Goal: Task Accomplishment & Management: Manage account settings

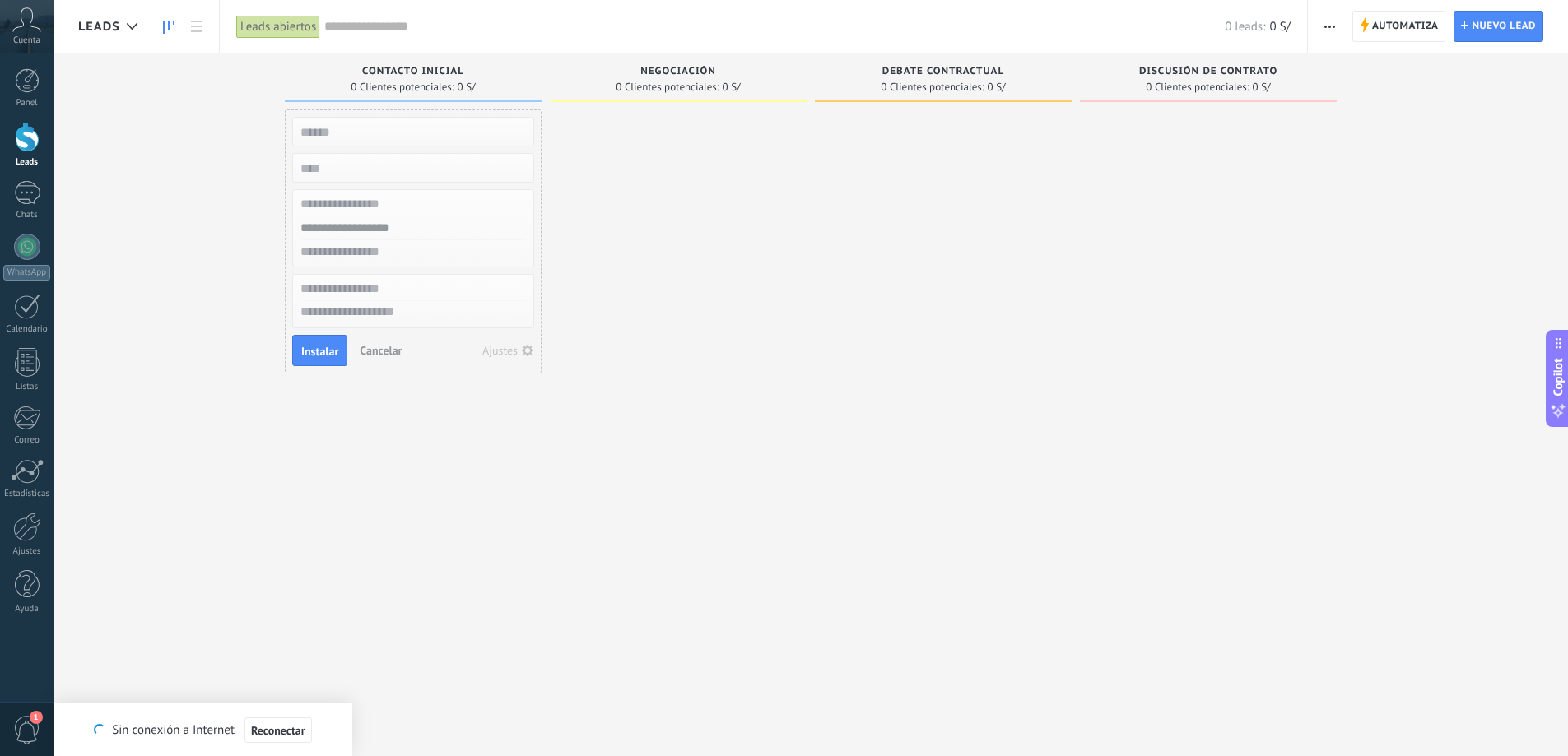
click at [832, 450] on div at bounding box center [943, 380] width 257 height 542
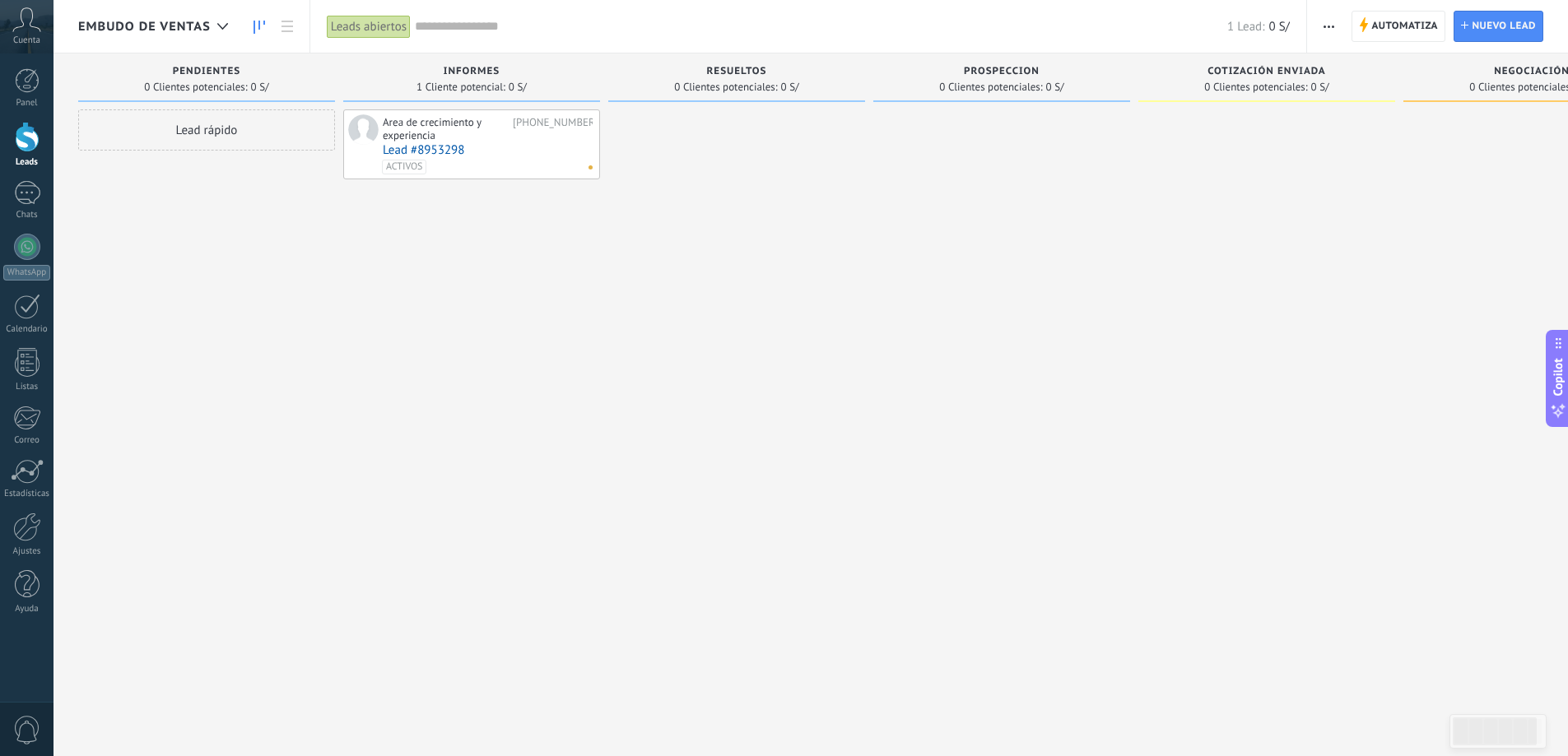
click at [426, 125] on div "Area de crecimiento y experiencia" at bounding box center [446, 129] width 126 height 26
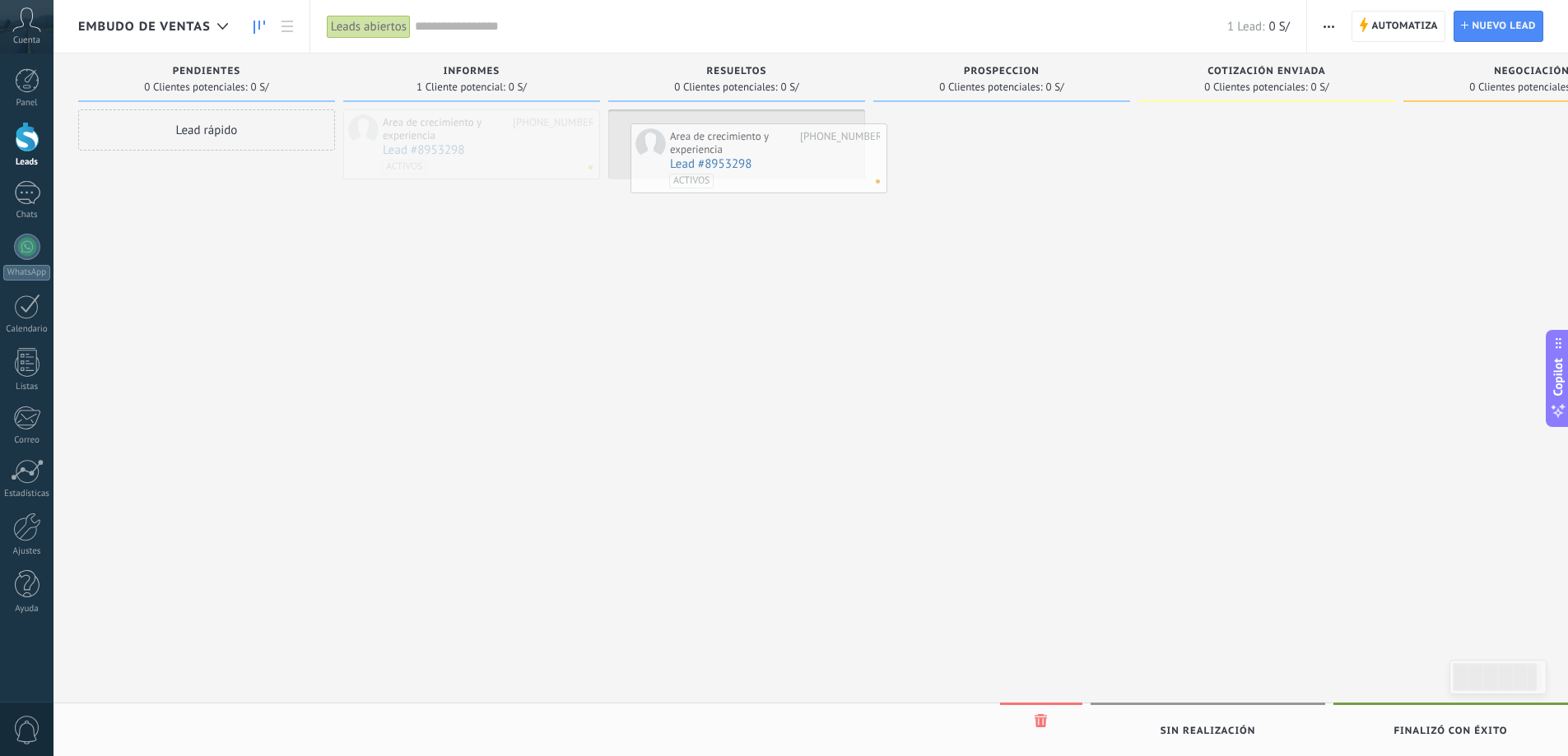
drag, startPoint x: 424, startPoint y: 137, endPoint x: 720, endPoint y: 143, distance: 296.1
drag, startPoint x: 726, startPoint y: 141, endPoint x: 420, endPoint y: 123, distance: 306.5
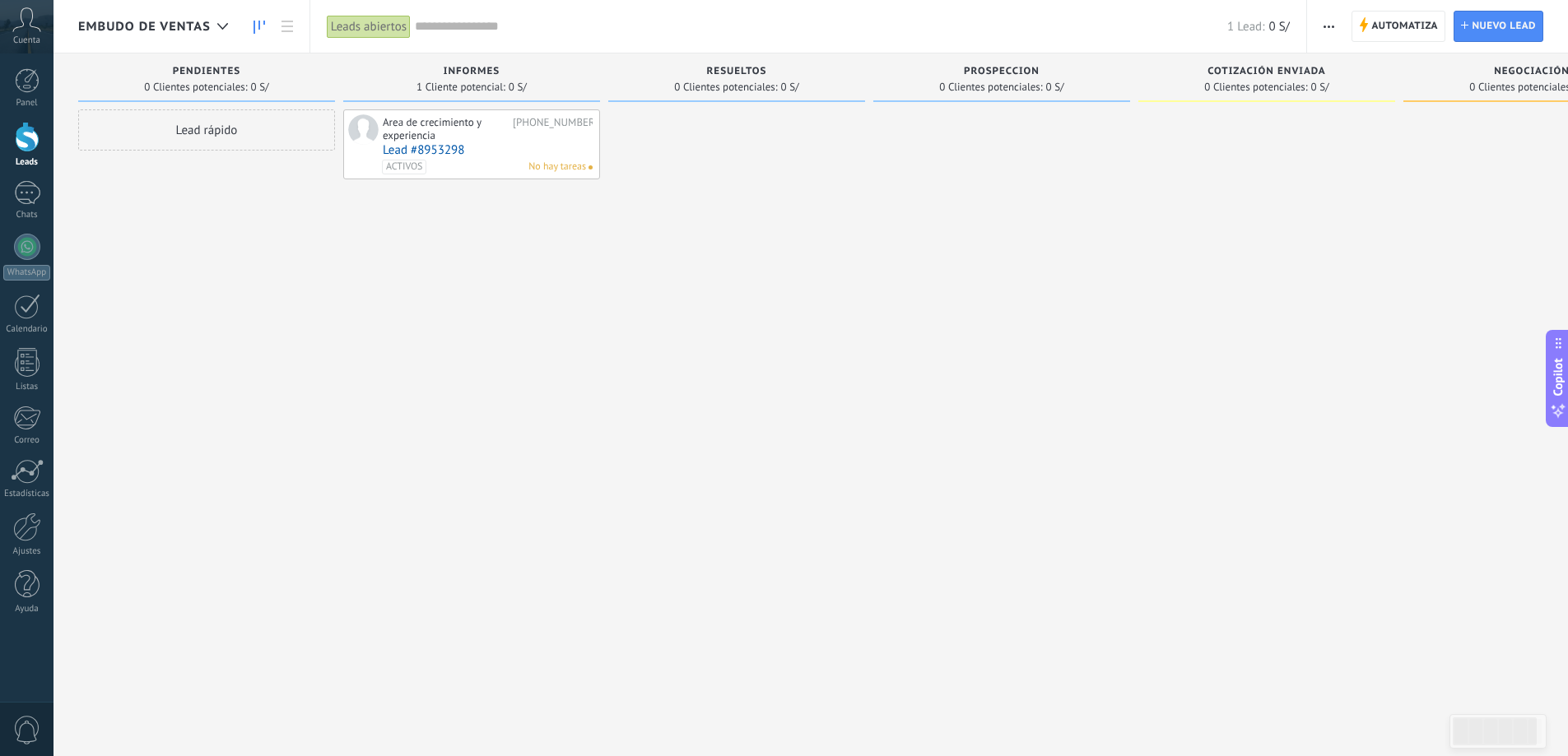
click at [1518, 70] on span "NEGOCIACIÓN" at bounding box center [1532, 72] width 76 height 12
drag, startPoint x: 1426, startPoint y: 162, endPoint x: 1664, endPoint y: 190, distance: 239.6
click at [1567, 190] on html ".abccls-1,.abccls-2{fill-rule:evenodd}.abccls-2{fill:#fff} .abfcls-1{fill:none}…" at bounding box center [784, 378] width 1568 height 756
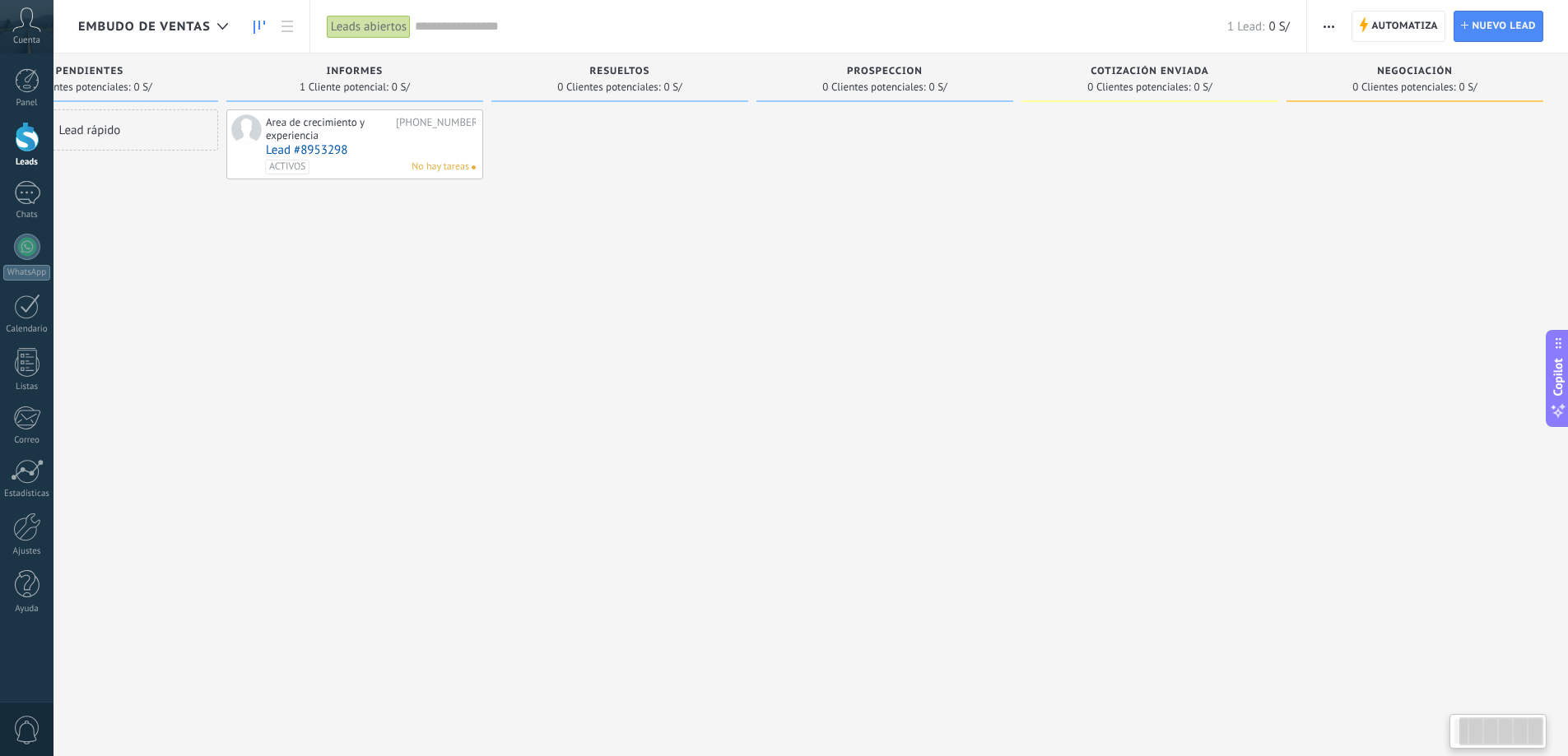
drag, startPoint x: 1206, startPoint y: 281, endPoint x: 587, endPoint y: 317, distance: 620.0
click at [587, 317] on div "Leads Entrantes Solicitudes: 0 0 0 0 0 PENDIENTES 0 Clientes potenciales: 0 S/ …" at bounding box center [765, 352] width 1607 height 597
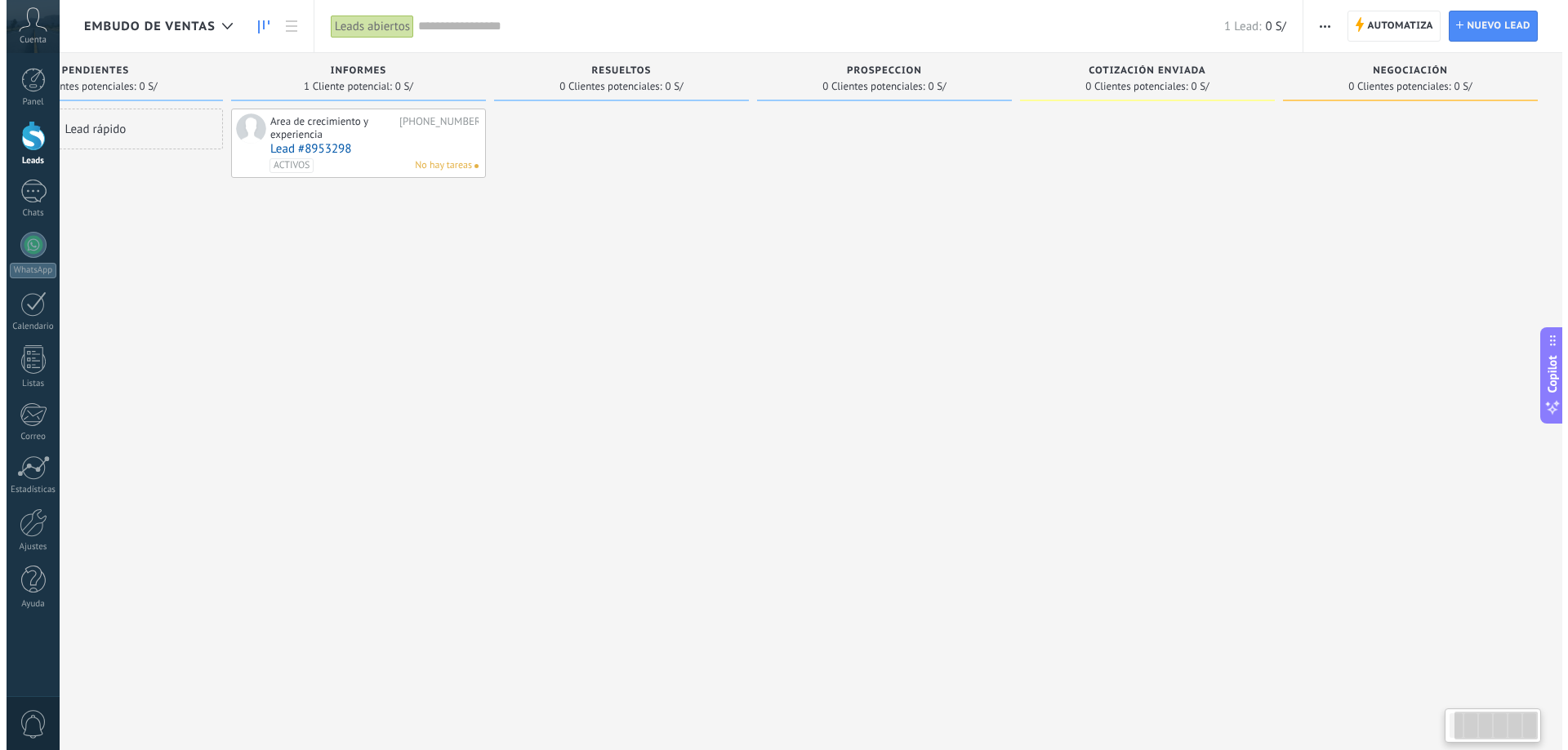
scroll to position [0, 0]
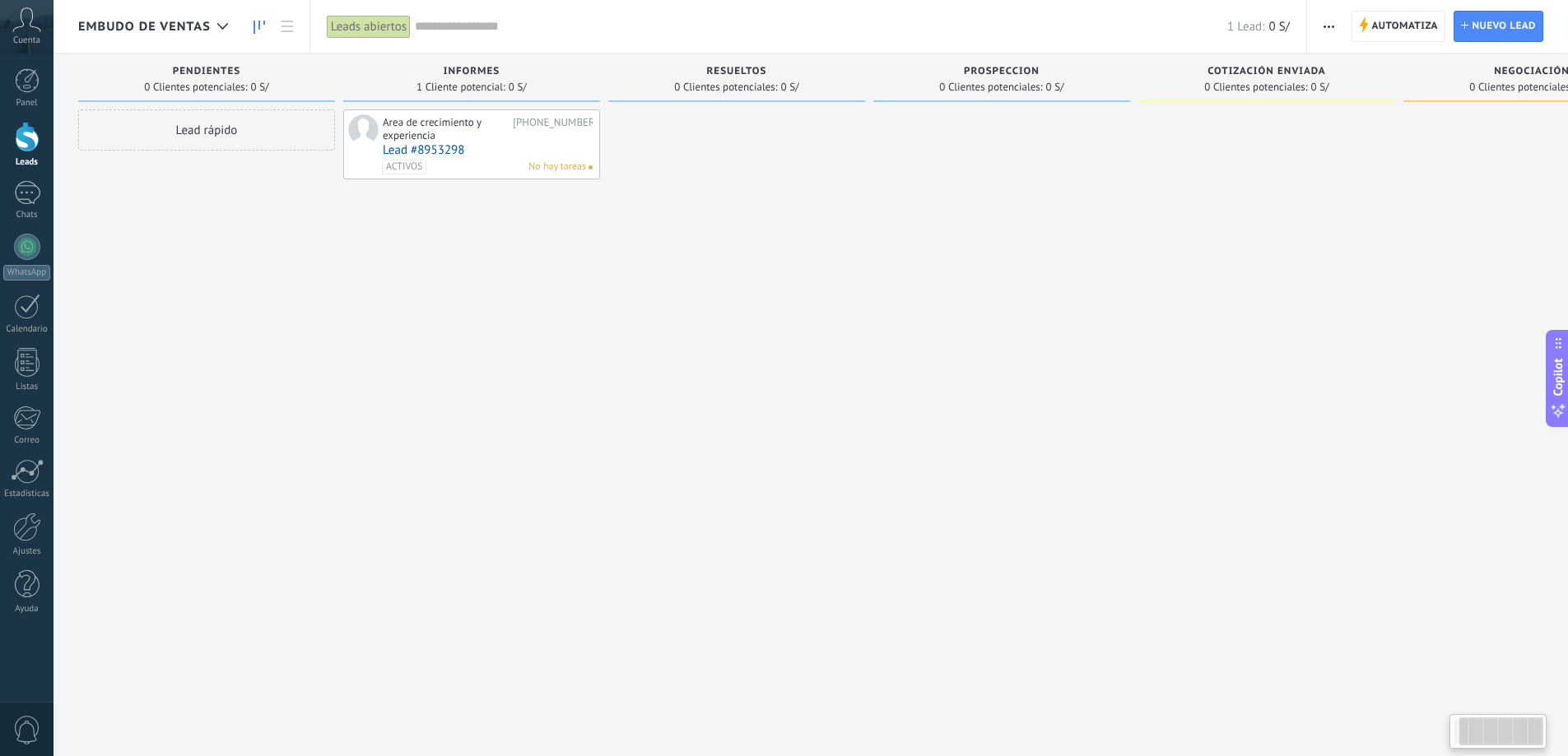
drag, startPoint x: 846, startPoint y: 326, endPoint x: 1434, endPoint y: 445, distance: 599.9
click at [1434, 445] on div "Leads Entrantes Solicitudes: 0 0 0 0 0 PENDIENTES 0 Clientes potenciales: 0 S/ …" at bounding box center [882, 352] width 1607 height 597
click at [1276, 82] on span "0 Clientes potenciales:" at bounding box center [1256, 87] width 103 height 10
click at [1292, 62] on div "COTIZACIÓN ENVIADA 0 Clientes potenciales: 0 S/" at bounding box center [1267, 78] width 257 height 49
click at [1280, 70] on span "COTIZACIÓN ENVIADA" at bounding box center [1267, 72] width 119 height 12
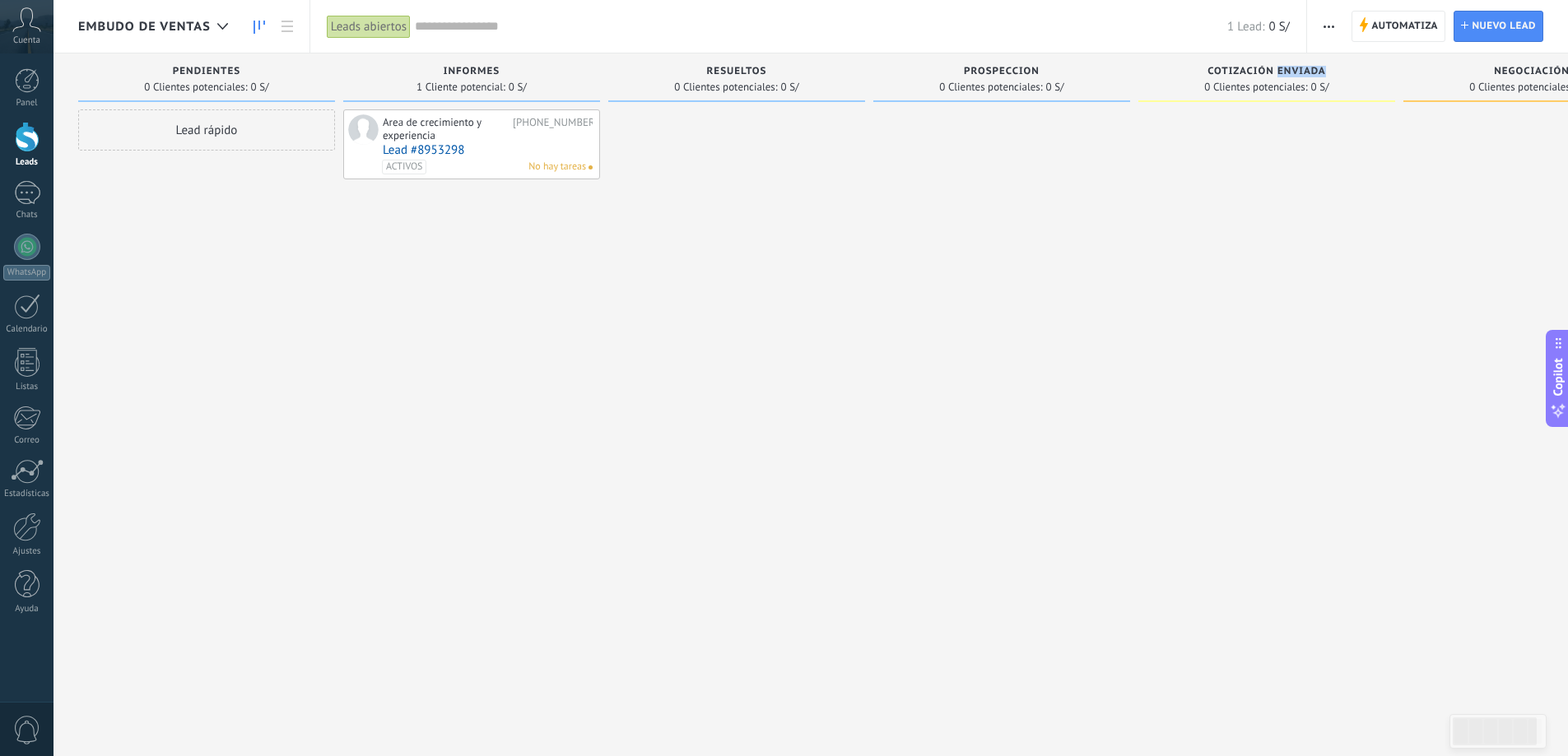
click at [1280, 70] on span "COTIZACIÓN ENVIADA" at bounding box center [1267, 72] width 119 height 12
click at [1280, 69] on span "COTIZACIÓN ENVIADA" at bounding box center [1267, 72] width 119 height 12
drag, startPoint x: 1257, startPoint y: 196, endPoint x: 1394, endPoint y: 116, distance: 158.6
click at [1259, 196] on div at bounding box center [1267, 380] width 257 height 542
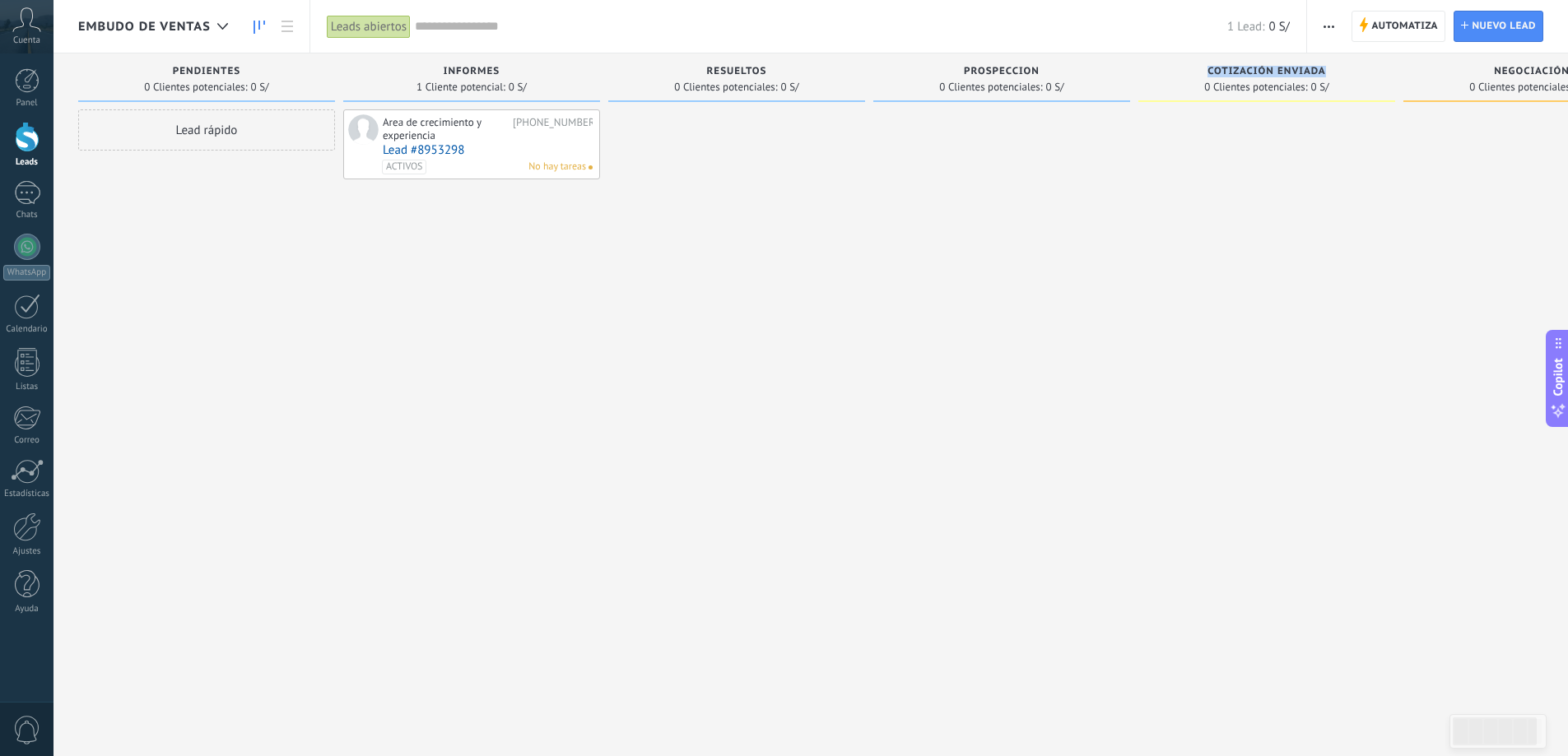
click at [1328, 27] on icon "button" at bounding box center [1329, 26] width 11 height 3
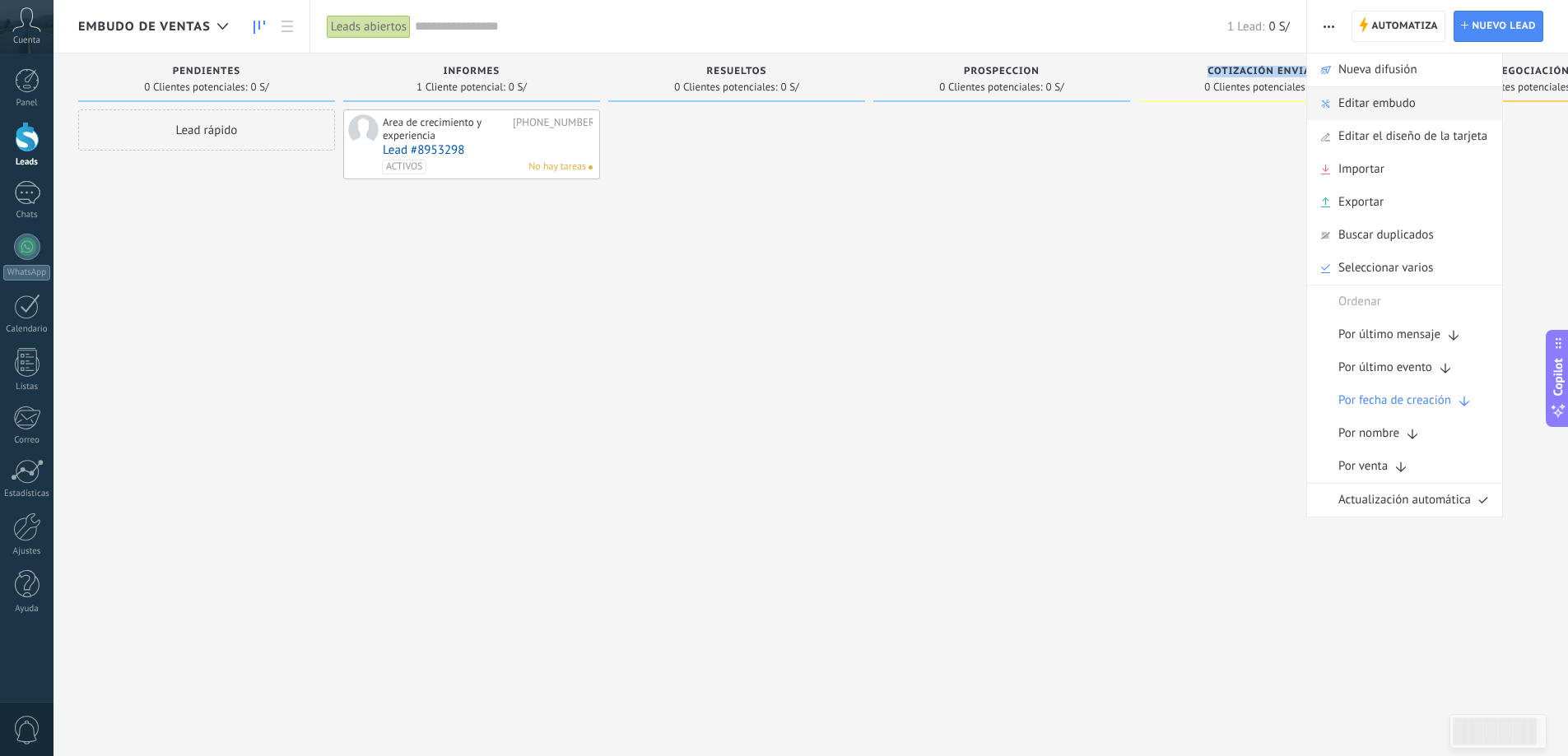
click at [1364, 102] on span "Editar embudo" at bounding box center [1377, 103] width 78 height 33
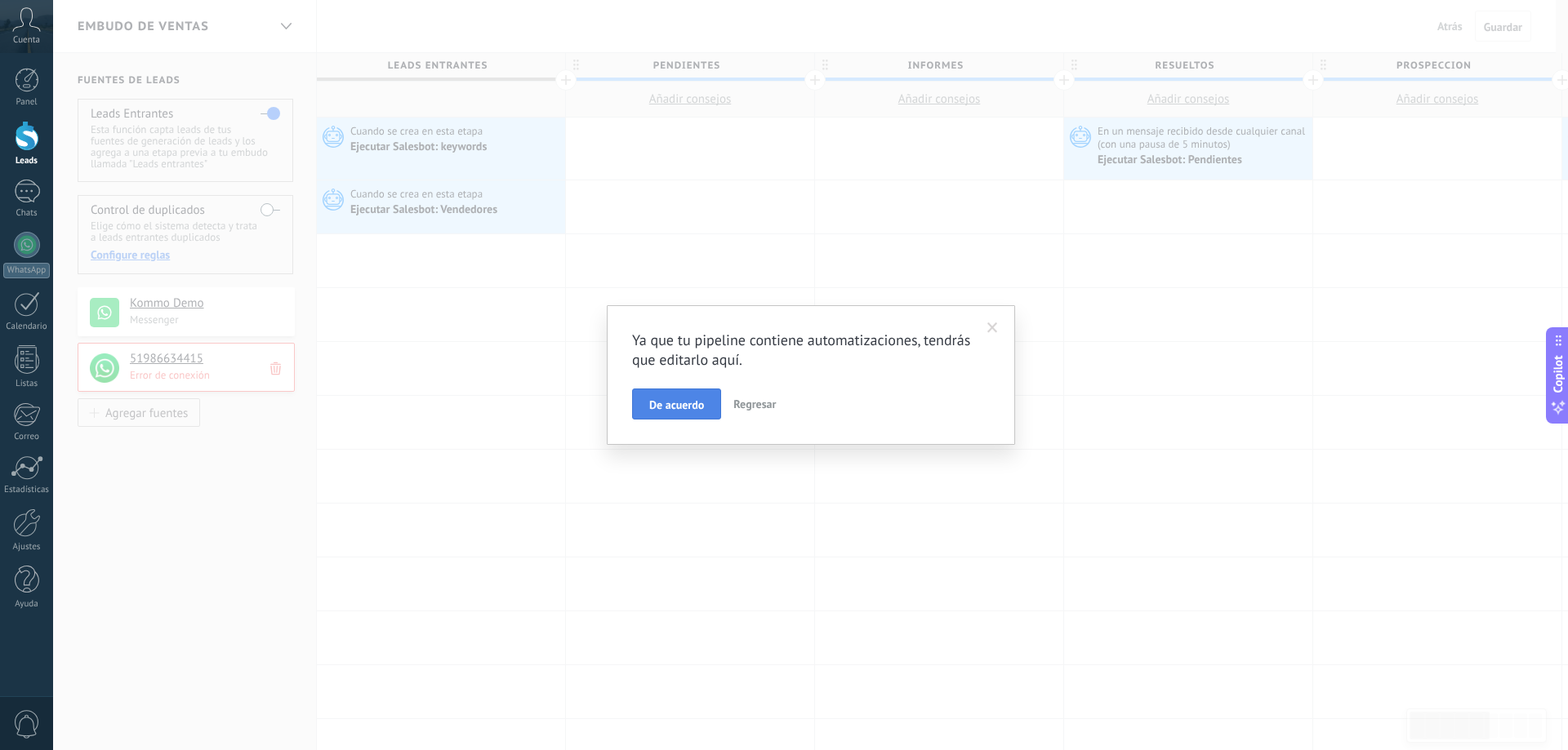
click at [676, 401] on span "De acuerdo" at bounding box center [676, 405] width 55 height 12
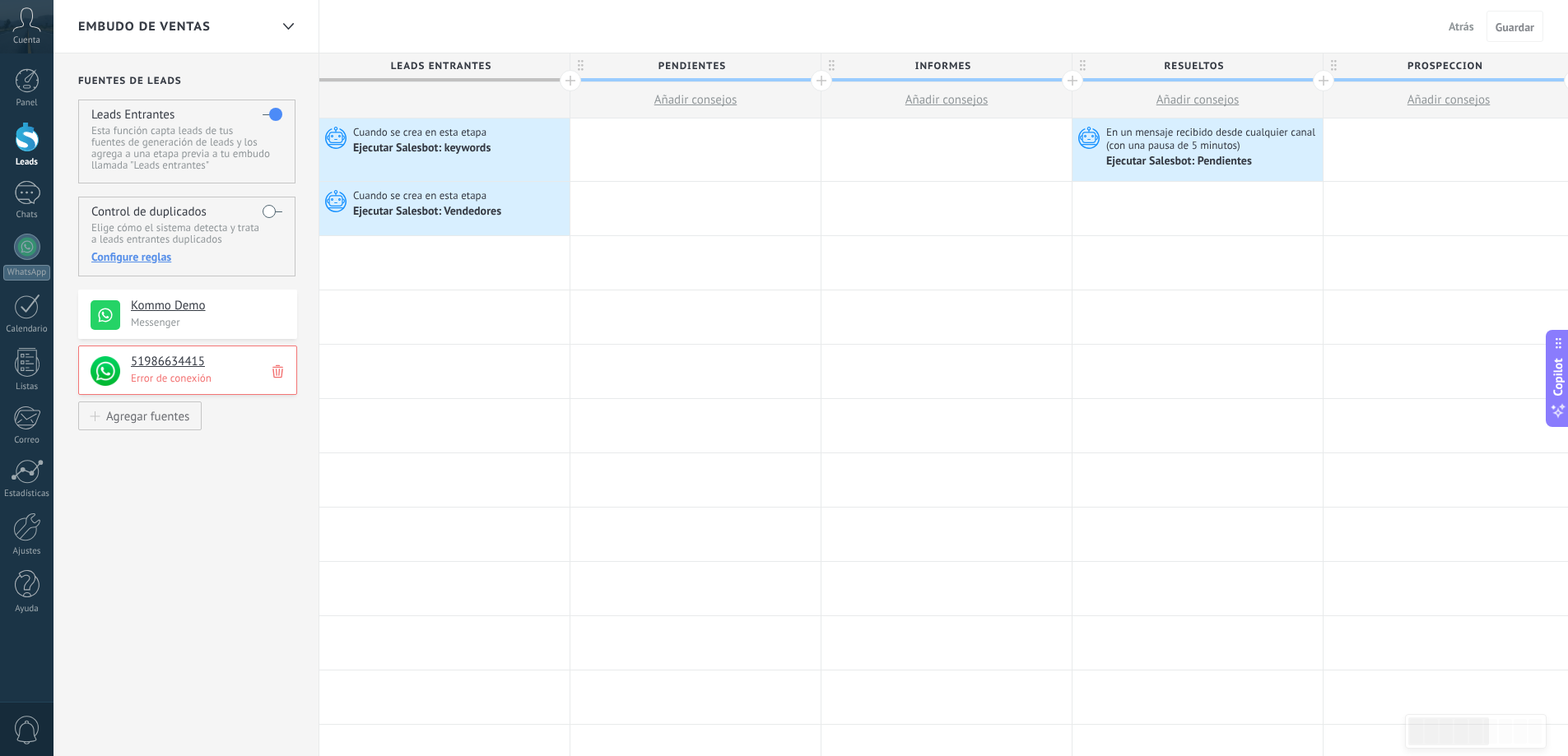
click at [1177, 65] on span "RESUELTOS" at bounding box center [1194, 67] width 242 height 26
click at [1177, 65] on input "*********" at bounding box center [1194, 66] width 219 height 25
click at [1177, 63] on input "*********" at bounding box center [1194, 66] width 219 height 25
type input "**"
click at [1013, 322] on div at bounding box center [947, 317] width 250 height 54
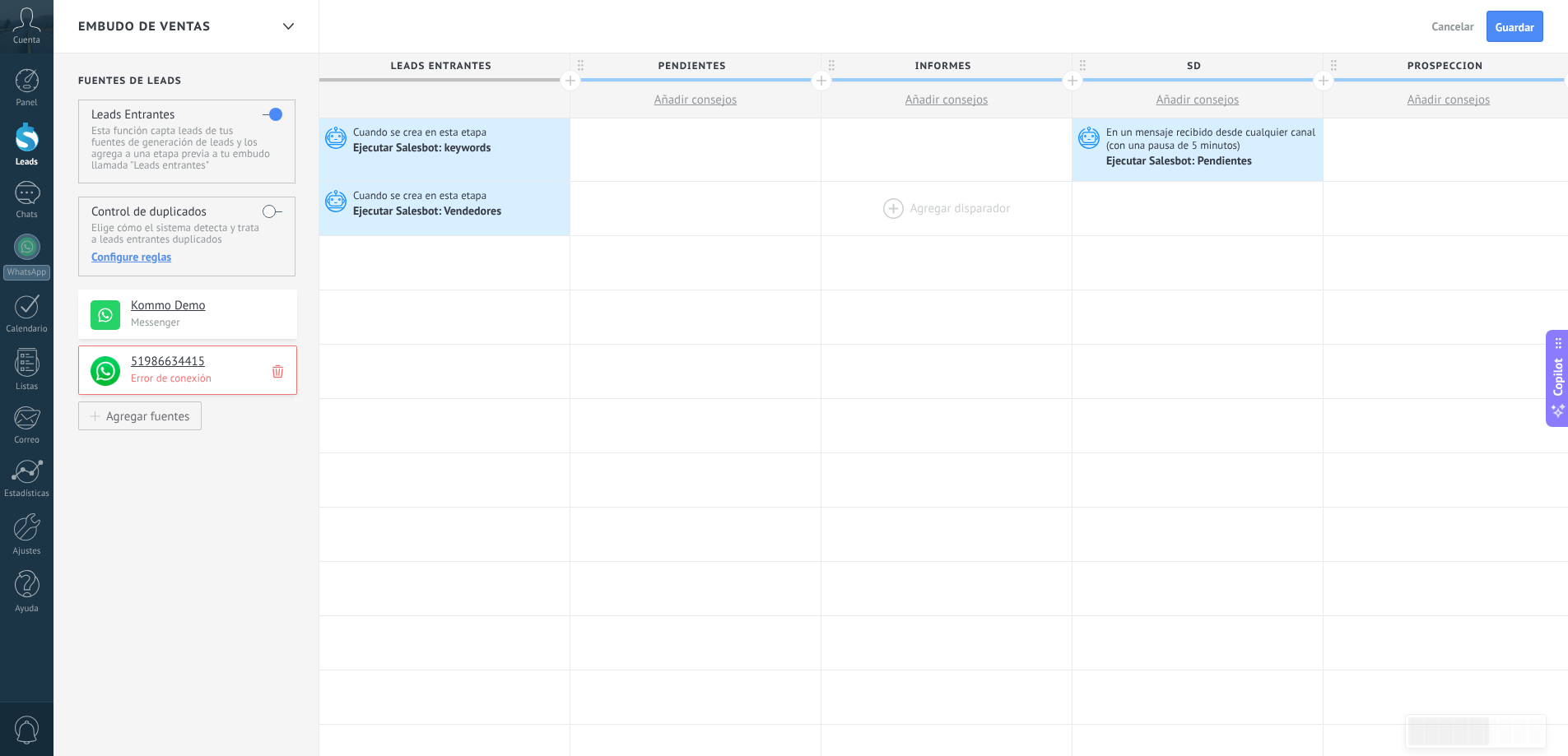
click at [911, 226] on div at bounding box center [947, 208] width 250 height 54
click at [922, 201] on div at bounding box center [947, 208] width 250 height 54
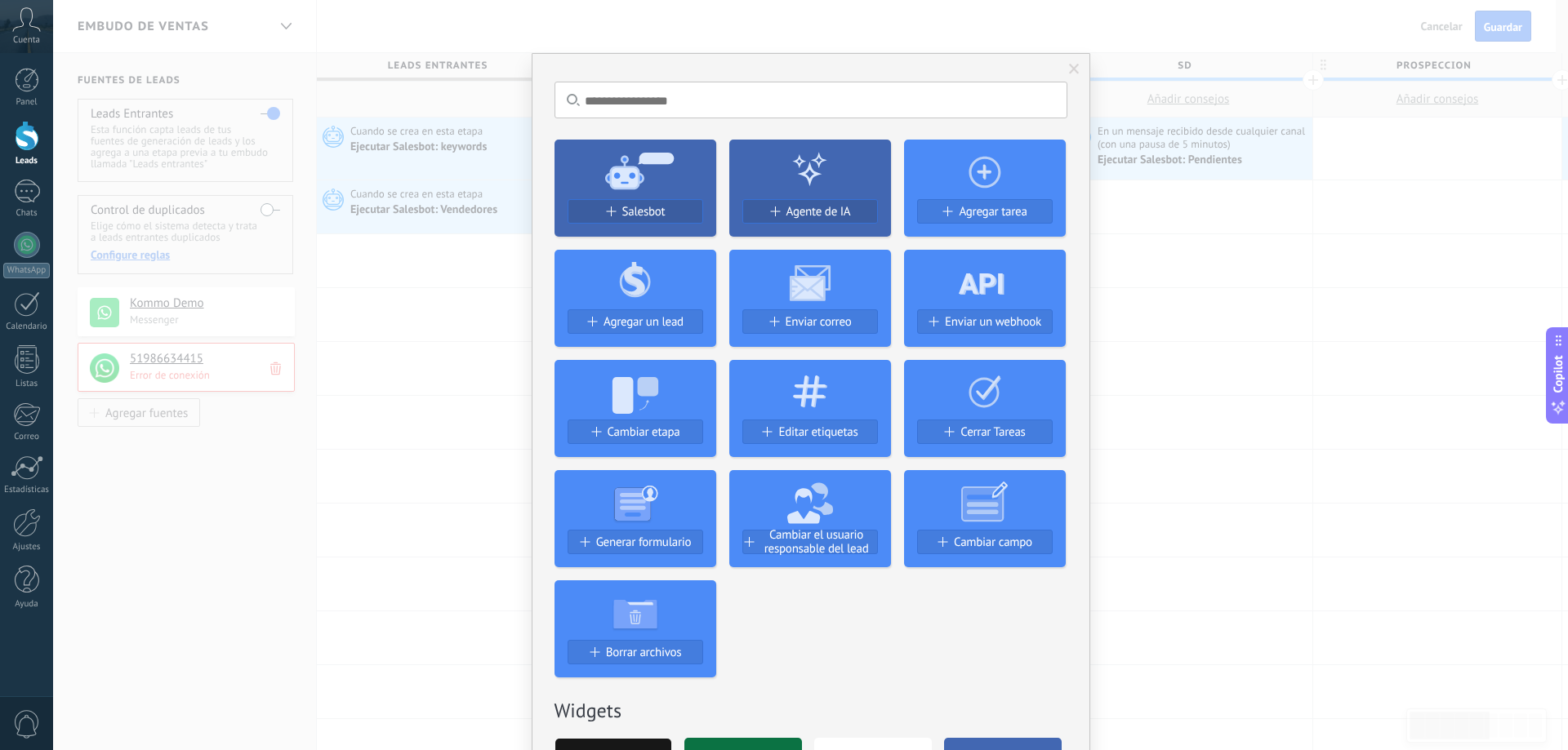
click at [1231, 280] on div "No hay resultados Salesbot Agente de IA Agregar tarea Agregar un lead Enviar co…" at bounding box center [810, 375] width 1515 height 750
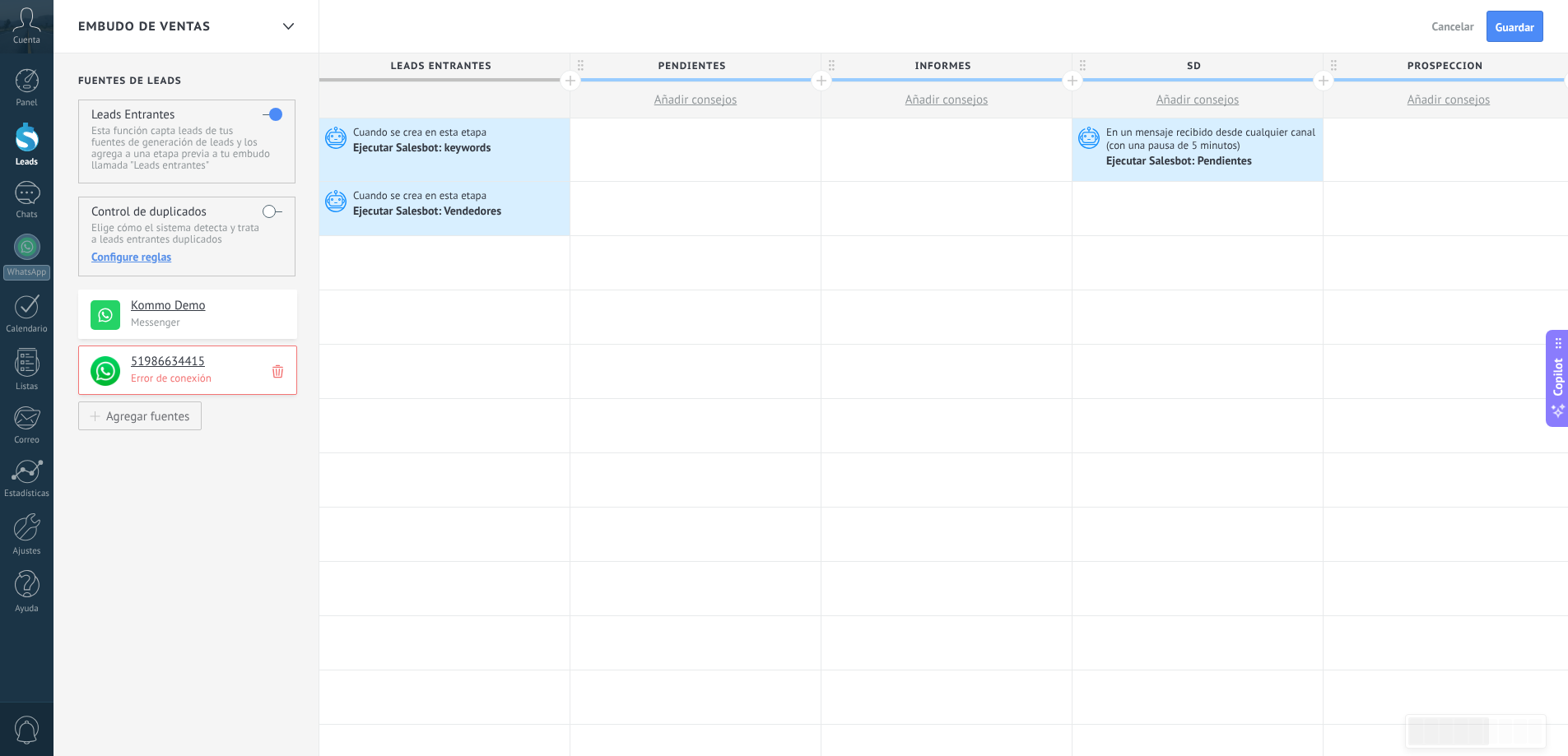
click at [1424, 31] on div "Atrás Cancelar Guardar" at bounding box center [1482, 26] width 124 height 32
click at [1459, 16] on button "Cancelar" at bounding box center [1454, 26] width 55 height 25
click at [179, 304] on h4 "Kommo Demo" at bounding box center [207, 305] width 154 height 16
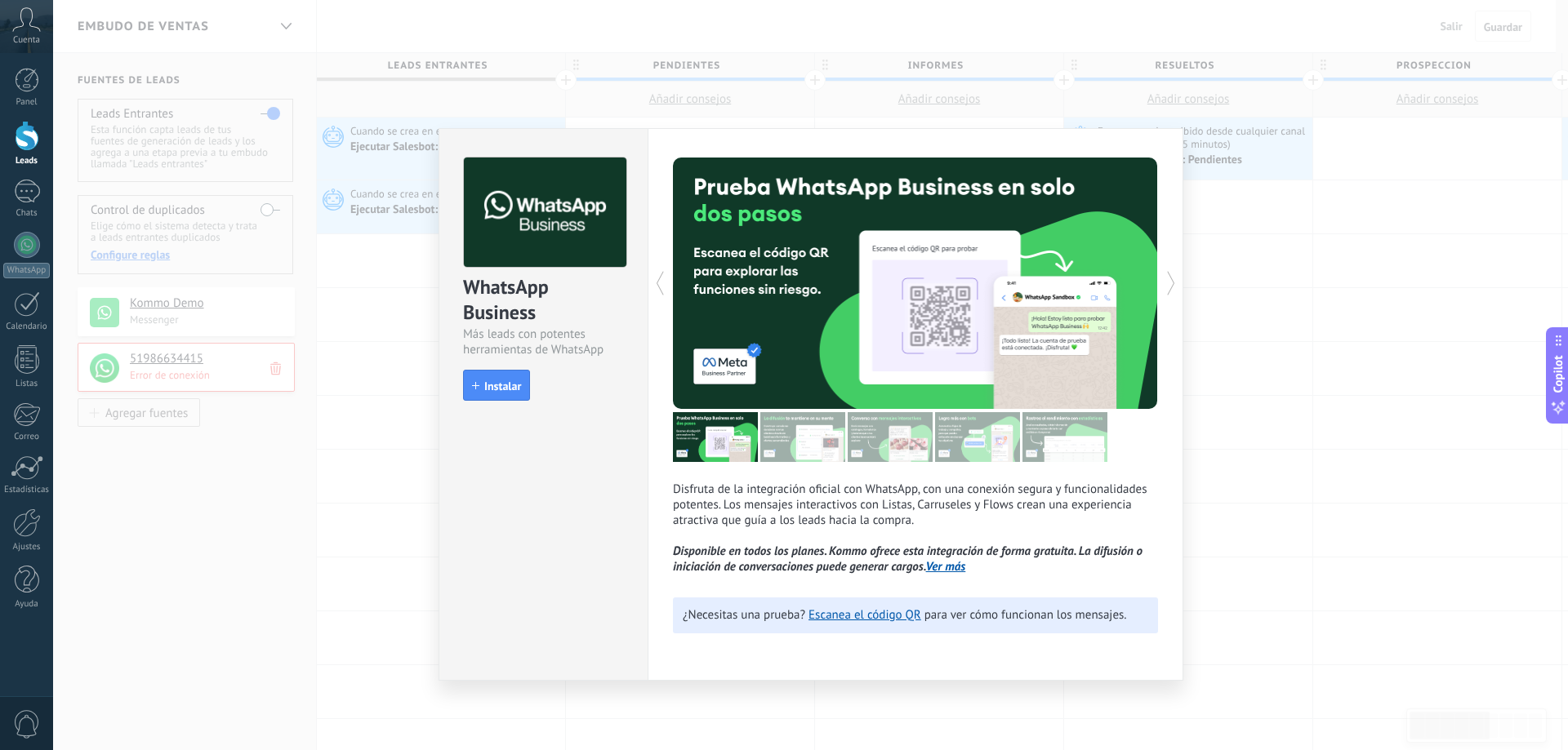
click at [1260, 403] on div "WhatsApp Business Más leads con potentes herramientas de WhatsApp install Insta…" at bounding box center [810, 375] width 1515 height 750
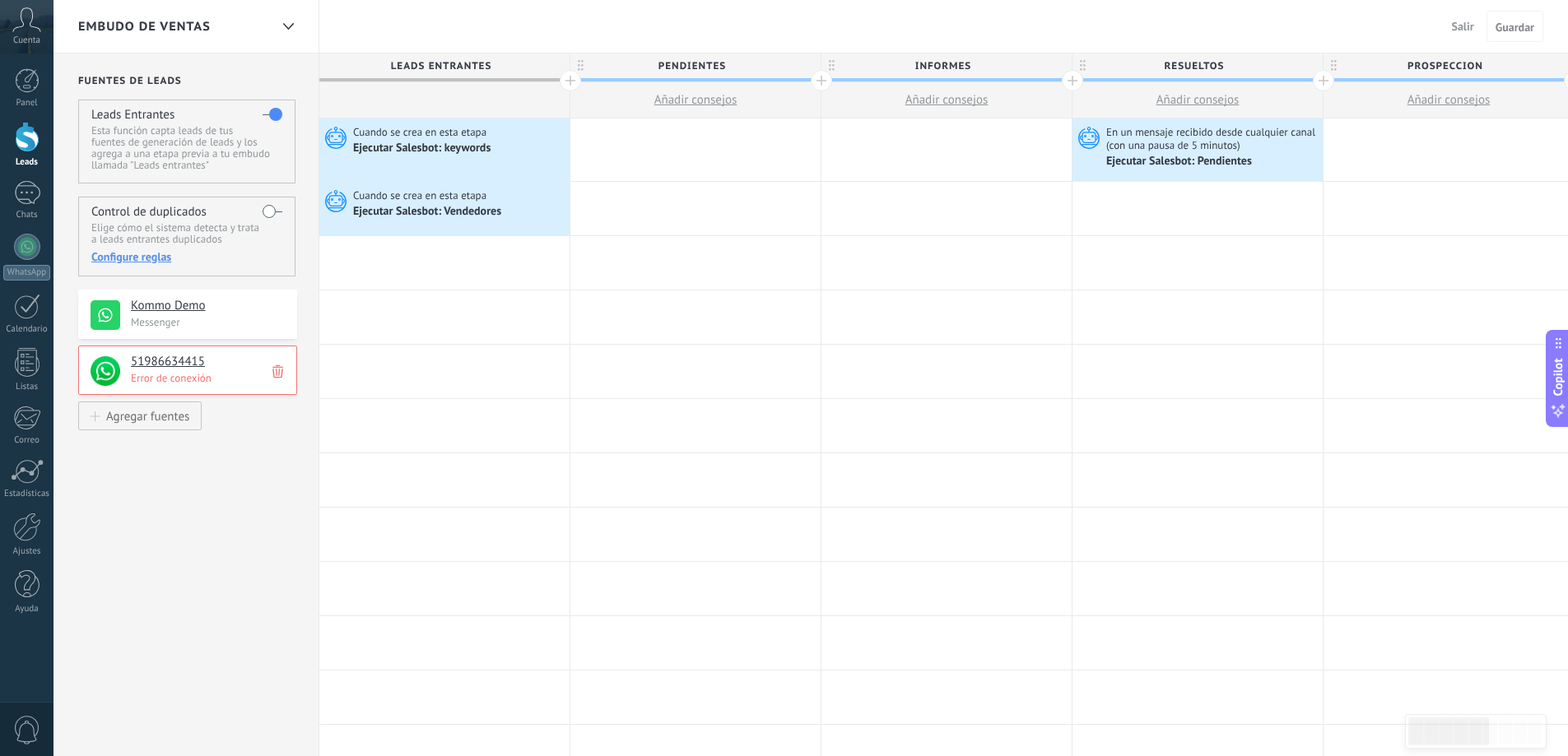
click at [205, 356] on h4 "51986634415" at bounding box center [207, 362] width 154 height 16
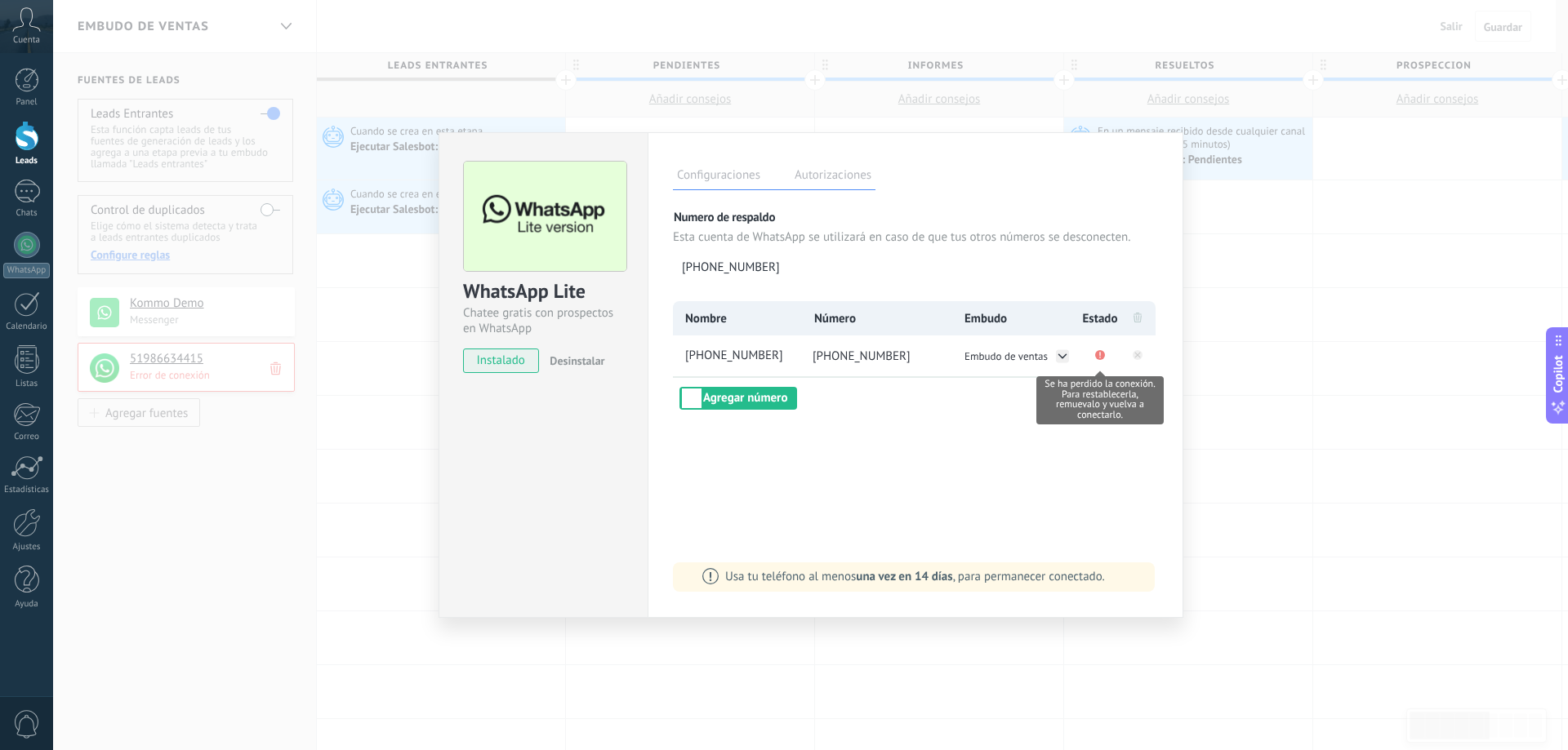
click at [1098, 349] on span "Se ha perdido la conexión. Para restablecerla, remuevalo y vuelva a conectarlo." at bounding box center [1100, 356] width 10 height 15
click at [1047, 352] on span "Embudo de ventas" at bounding box center [1006, 356] width 83 height 14
click at [1011, 394] on span "MARKETING" at bounding box center [993, 390] width 56 height 14
click at [1179, 222] on div "Configuraciones Autorizaciones Esta pestaña registra a los usuarios que han con…" at bounding box center [915, 375] width 536 height 486
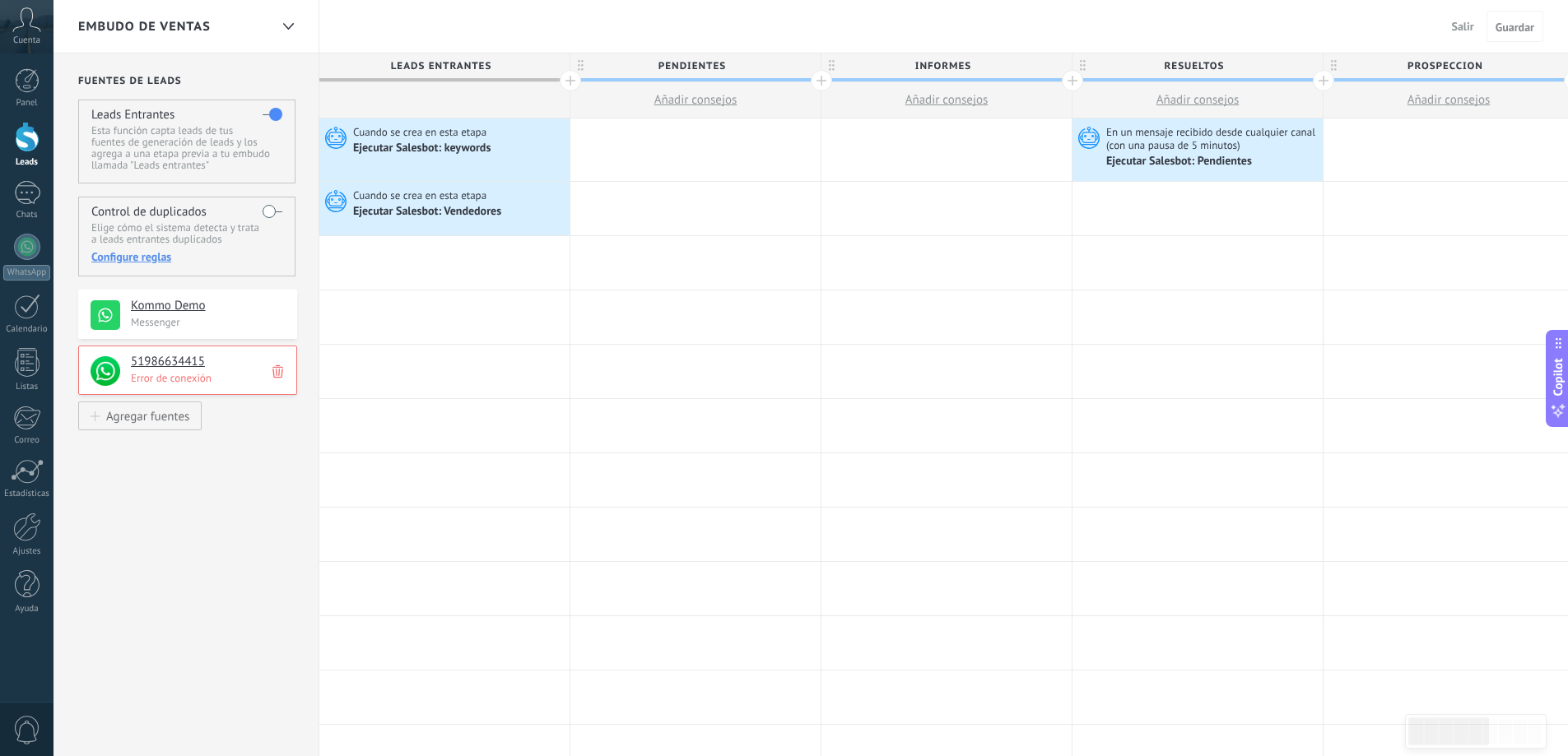
click at [17, 20] on icon at bounding box center [26, 20] width 29 height 25
